Goal: Transaction & Acquisition: Download file/media

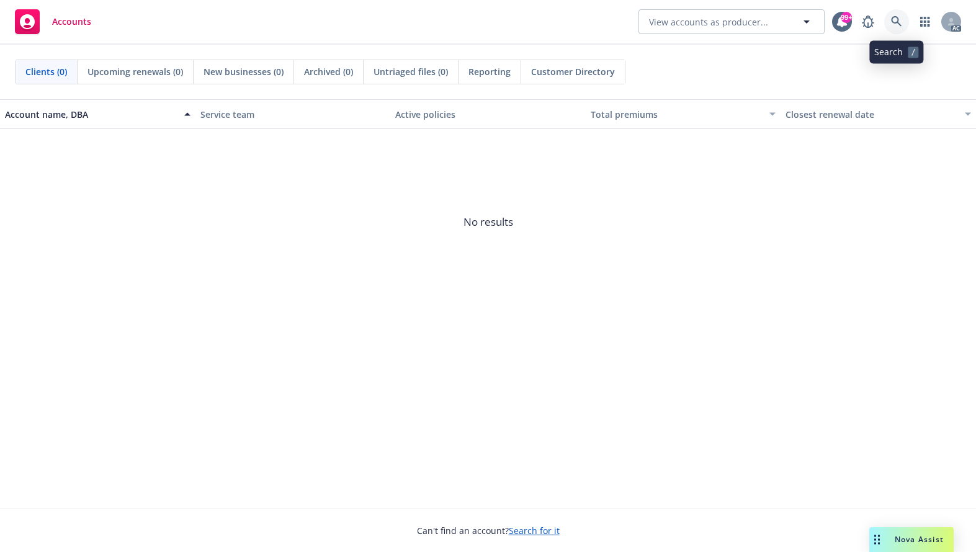
click at [898, 15] on link at bounding box center [897, 21] width 25 height 25
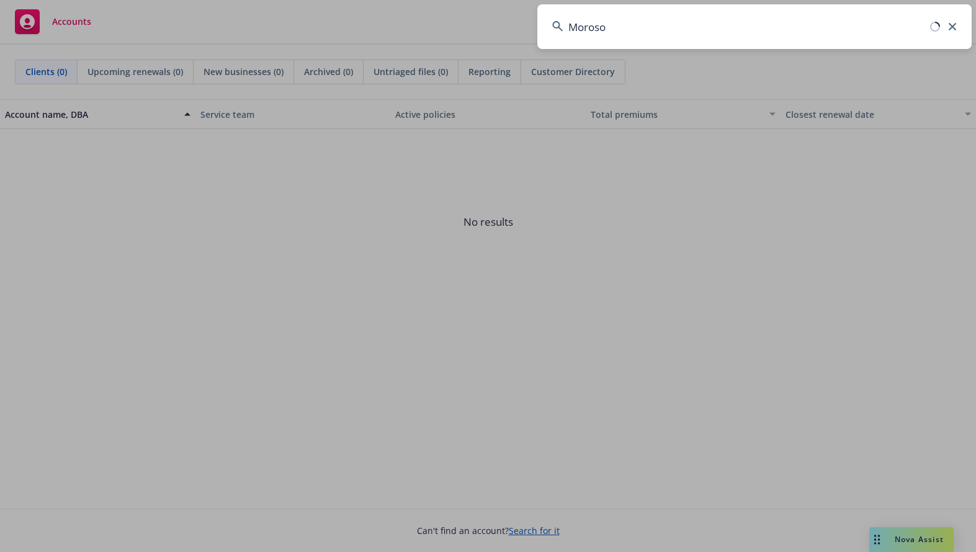
type input "Moroso"
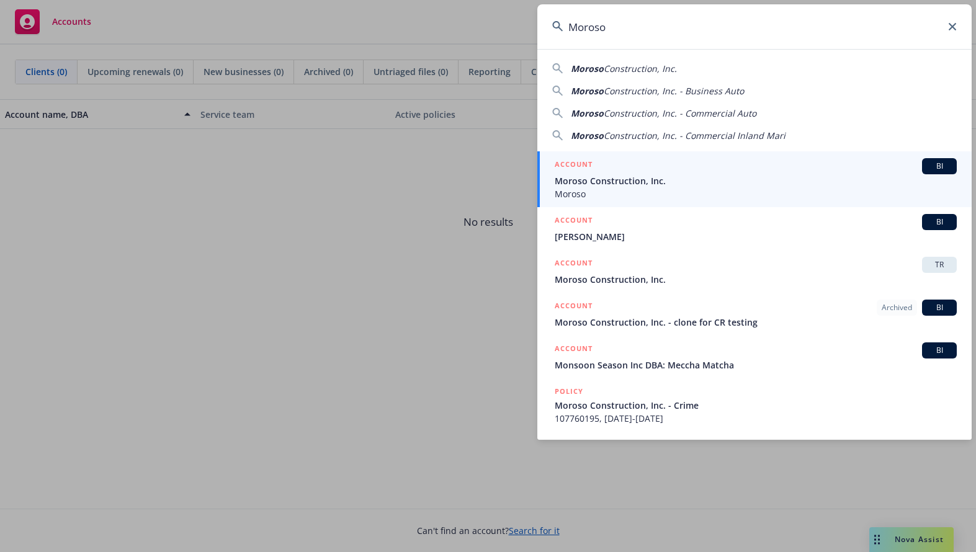
click at [603, 173] on div "ACCOUNT BI" at bounding box center [756, 166] width 402 height 16
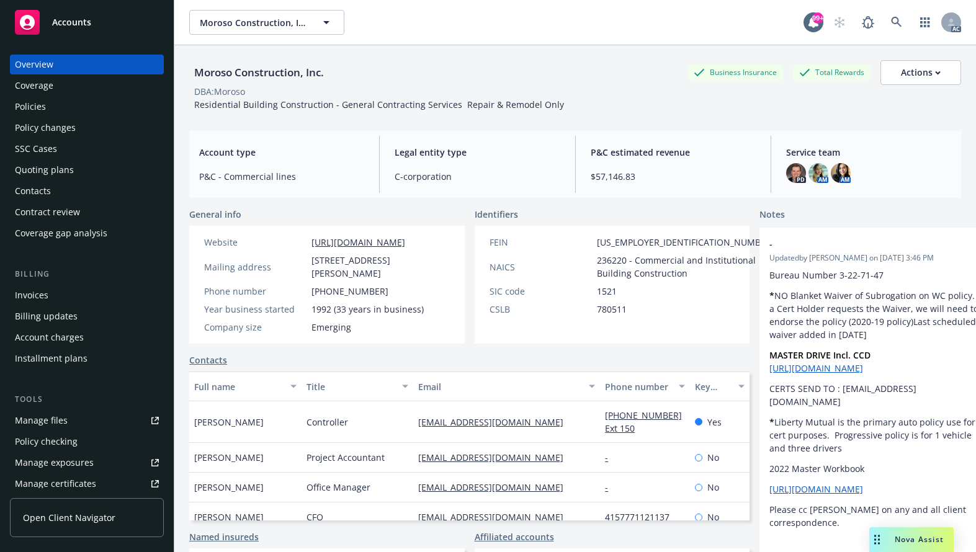
click at [30, 125] on div "Policy changes" at bounding box center [45, 128] width 61 height 20
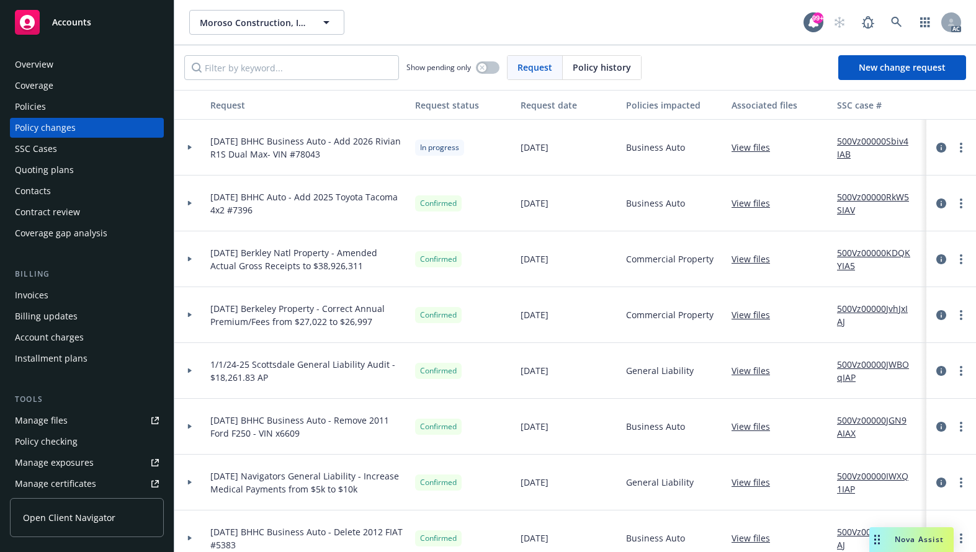
click at [40, 104] on div "Policies" at bounding box center [30, 107] width 31 height 20
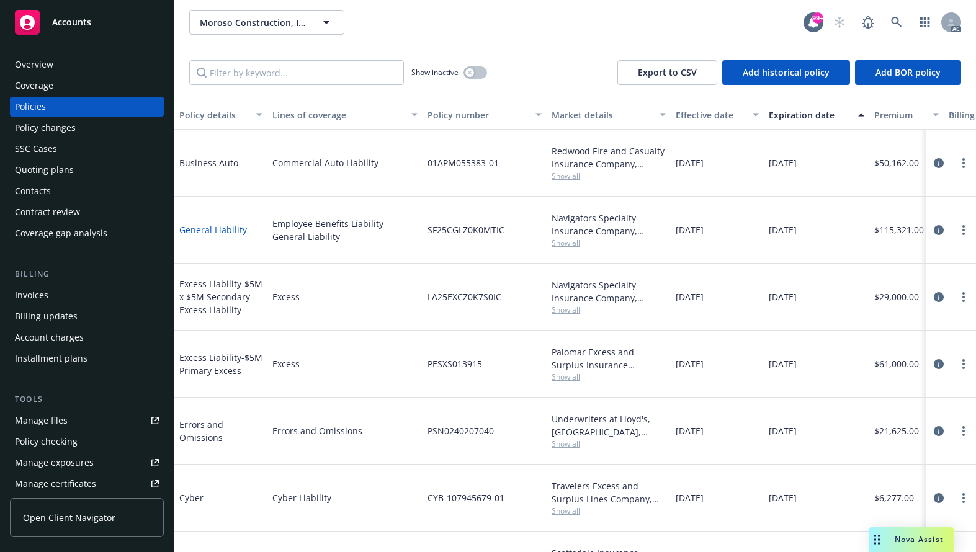
click at [217, 231] on link "General Liability" at bounding box center [213, 230] width 68 height 12
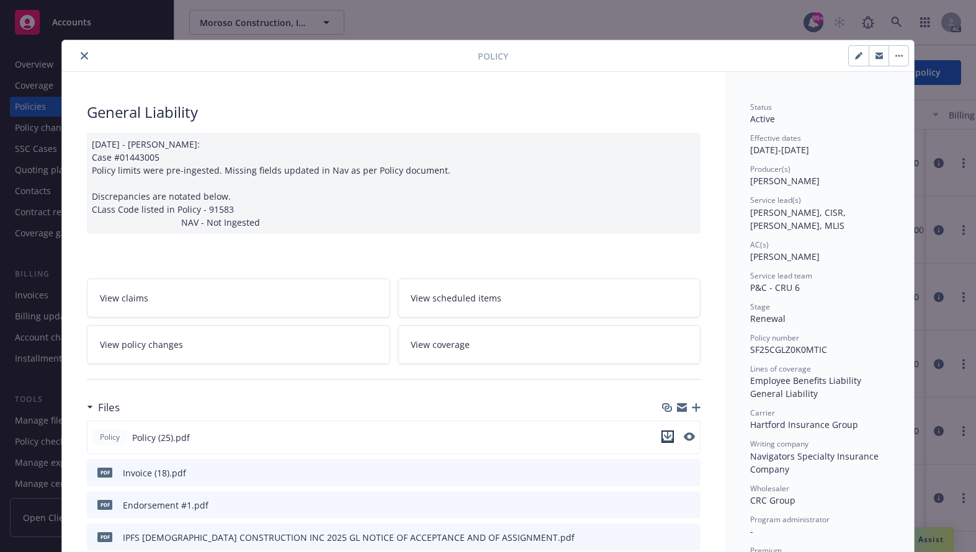
click at [665, 438] on icon "download file" at bounding box center [668, 437] width 10 height 10
click at [81, 57] on icon "close" at bounding box center [84, 55] width 7 height 7
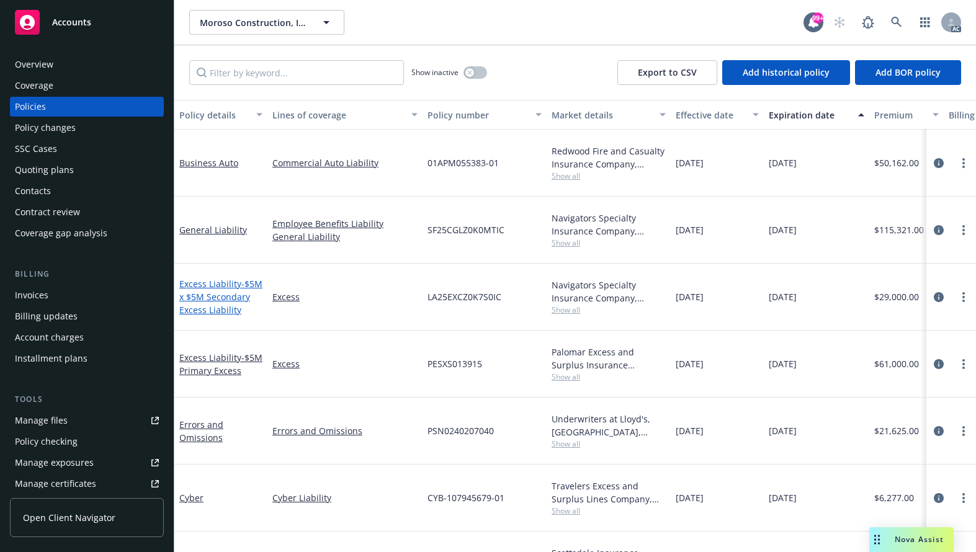
click at [196, 292] on span "- $5M x $5M Secondary Excess Liability" at bounding box center [220, 297] width 83 height 38
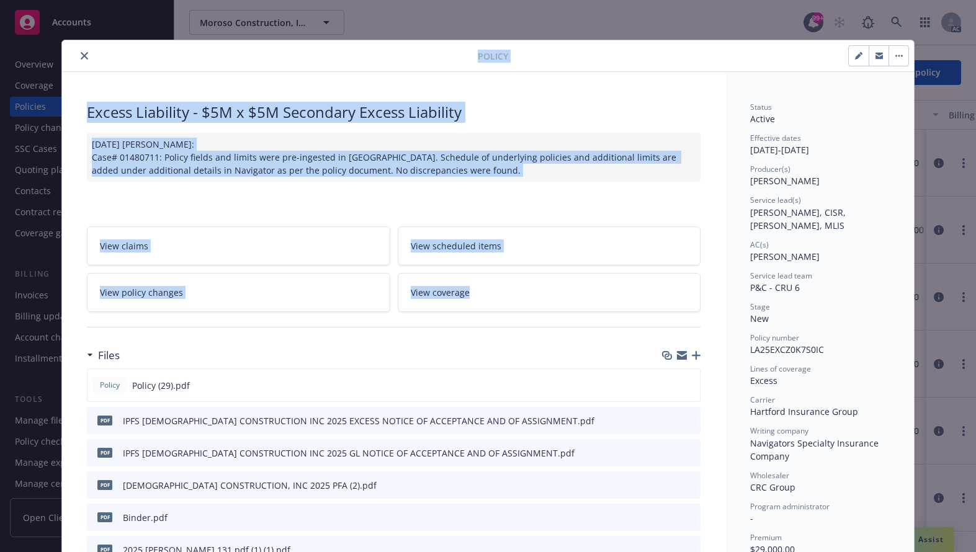
drag, startPoint x: 186, startPoint y: 64, endPoint x: 309, endPoint y: 331, distance: 294.4
drag, startPoint x: 81, startPoint y: 56, endPoint x: 456, endPoint y: 28, distance: 376.0
click at [81, 54] on icon "close" at bounding box center [84, 55] width 7 height 7
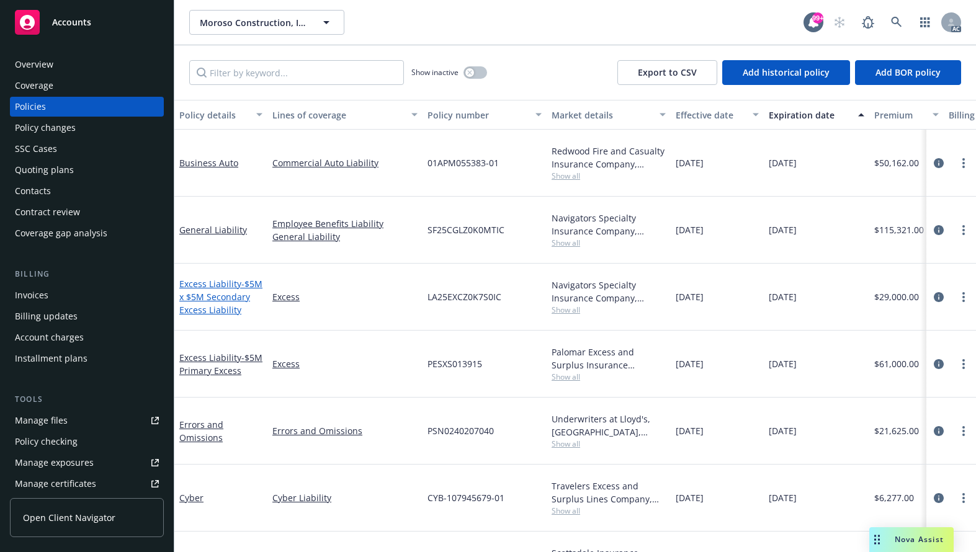
click at [193, 286] on link "Excess Liability - $5M x $5M Secondary Excess Liability" at bounding box center [220, 297] width 83 height 38
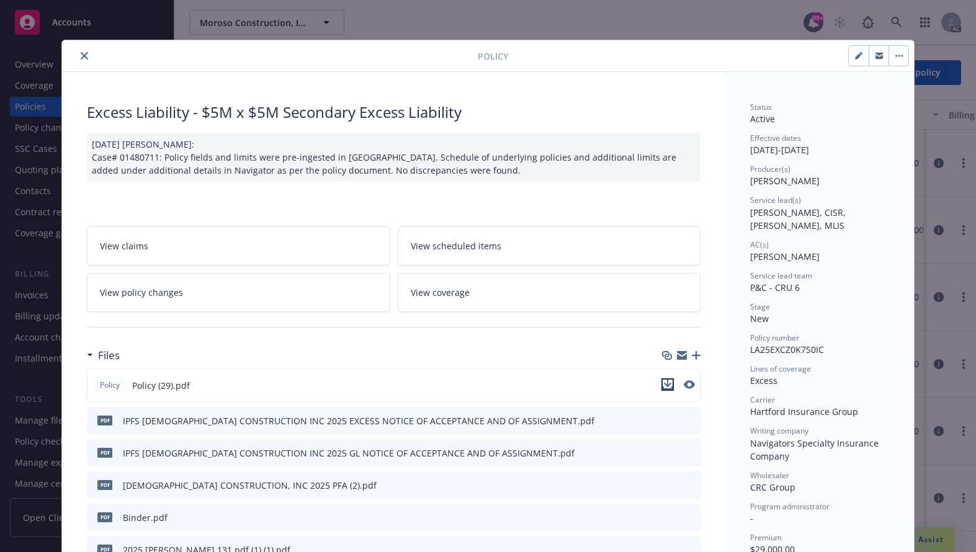
click at [666, 384] on icon "download file" at bounding box center [668, 383] width 8 height 7
